Goal: Task Accomplishment & Management: Manage account settings

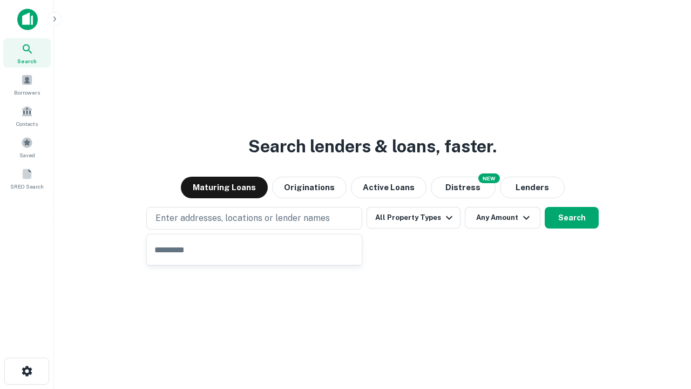
type input "**********"
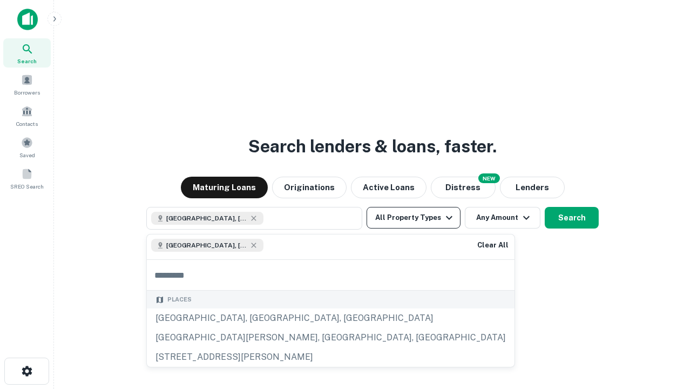
click at [414, 218] on button "All Property Types" at bounding box center [414, 218] width 94 height 22
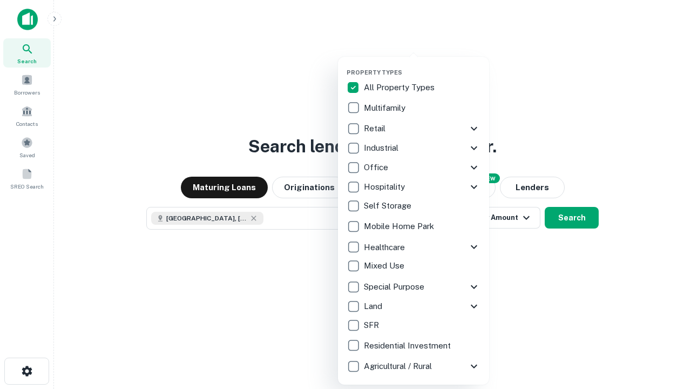
click at [422, 65] on button "button" at bounding box center [422, 65] width 151 height 1
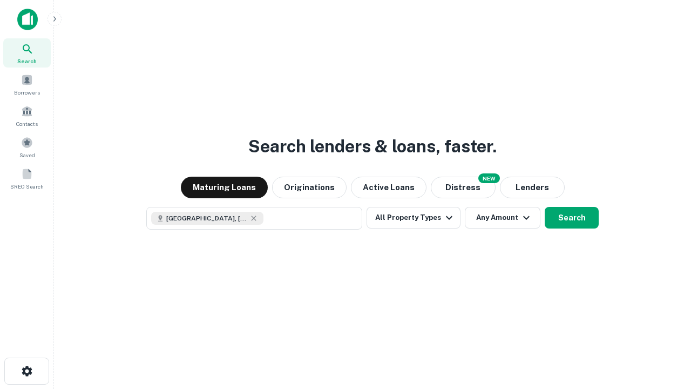
scroll to position [17, 0]
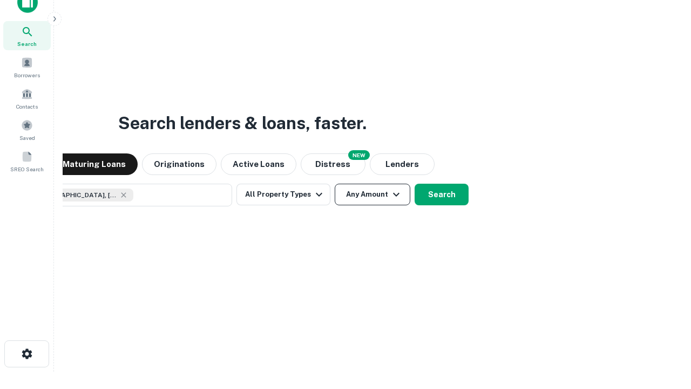
click at [335, 184] on button "Any Amount" at bounding box center [373, 195] width 76 height 22
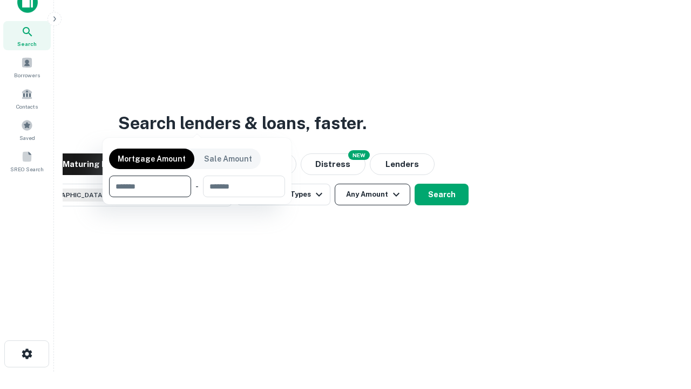
scroll to position [78, 306]
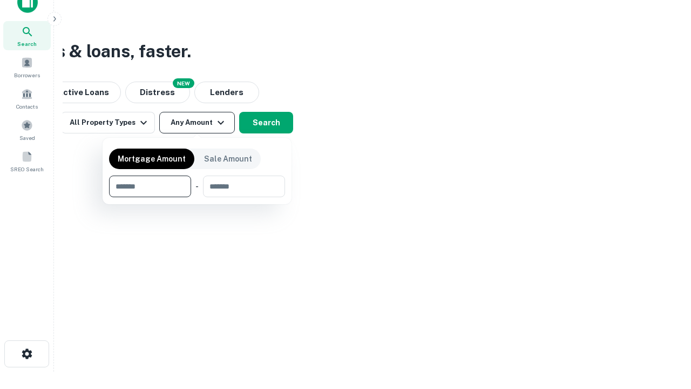
type input "*******"
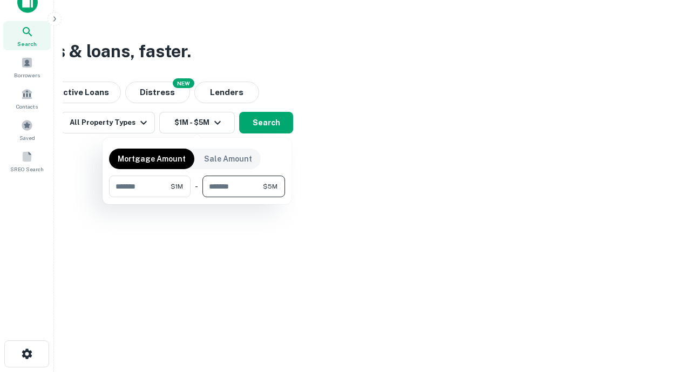
type input "*******"
click at [197, 197] on button "button" at bounding box center [197, 197] width 176 height 1
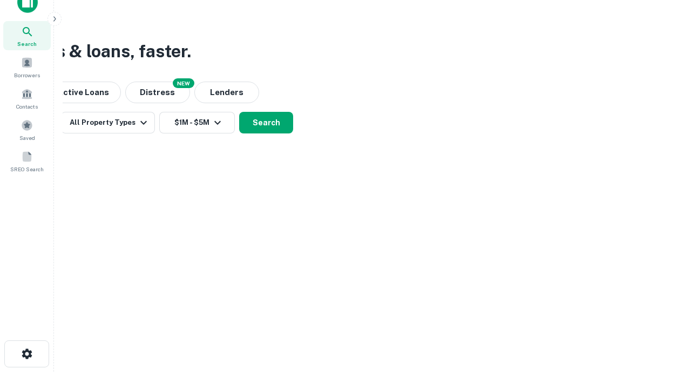
scroll to position [17, 0]
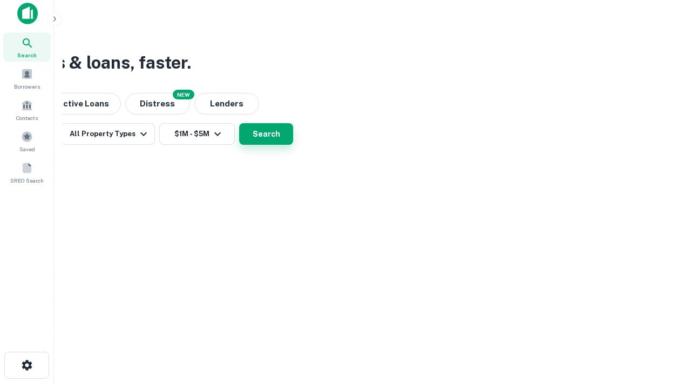
click at [293, 145] on button "Search" at bounding box center [266, 134] width 54 height 22
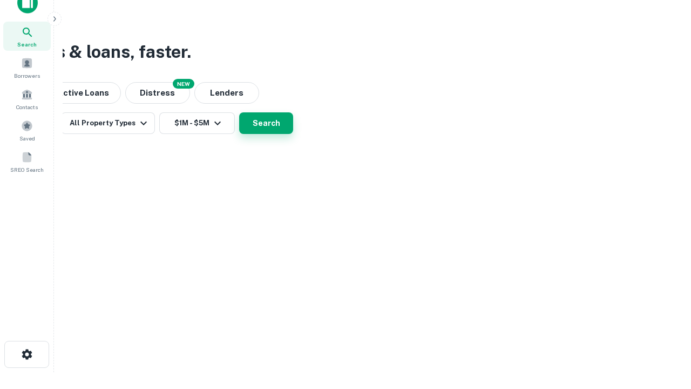
scroll to position [0, 199]
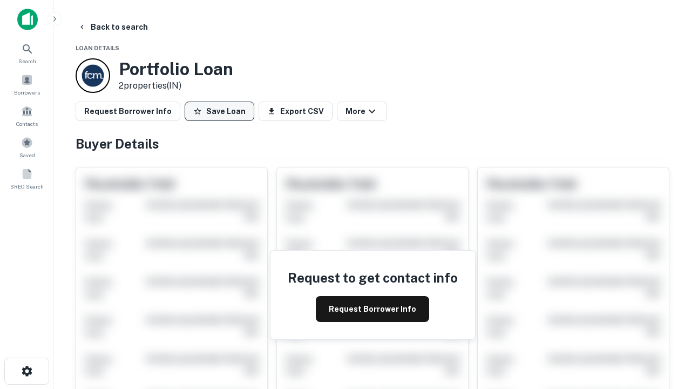
click at [219, 111] on button "Save Loan" at bounding box center [220, 111] width 70 height 19
click at [222, 111] on button "Loan Saved" at bounding box center [222, 111] width 75 height 19
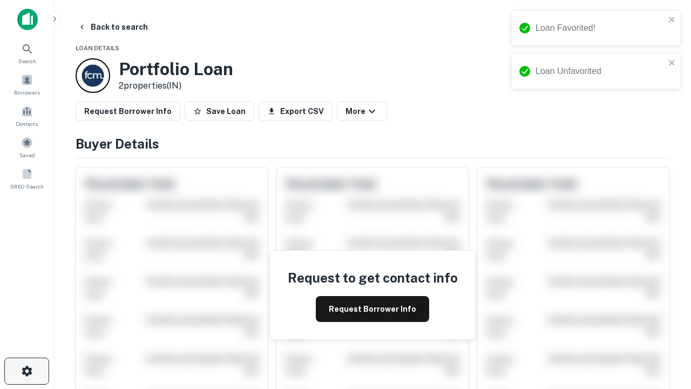
click at [26, 371] on icon "button" at bounding box center [27, 371] width 13 height 13
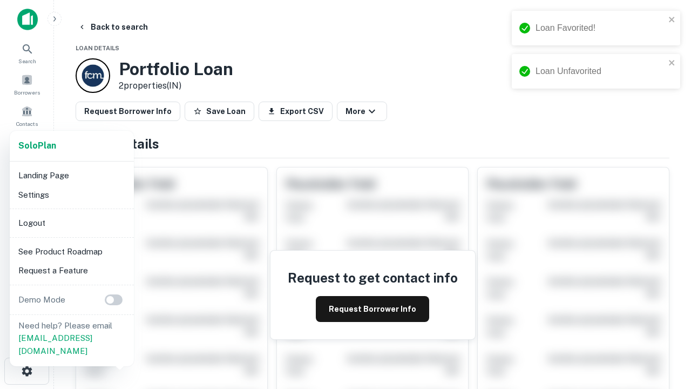
click at [71, 223] on li "Logout" at bounding box center [72, 222] width 116 height 19
